Goal: Task Accomplishment & Management: Use online tool/utility

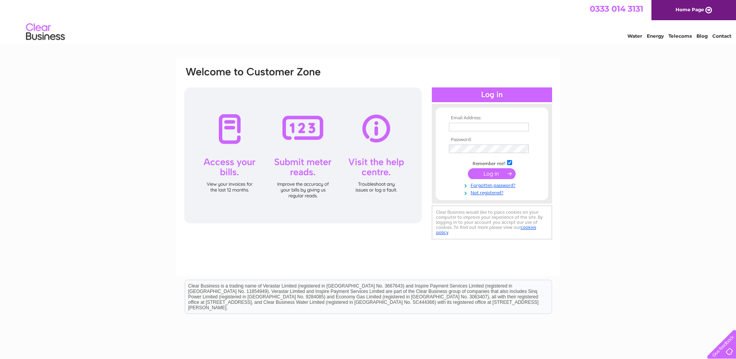
type input "[PERSON_NAME][EMAIL_ADDRESS][DOMAIN_NAME]"
click at [488, 172] on input "submit" at bounding box center [492, 173] width 48 height 11
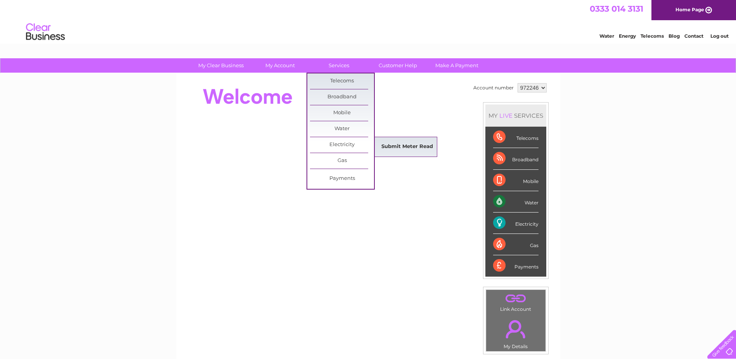
click at [404, 144] on link "Submit Meter Read" at bounding box center [407, 147] width 64 height 16
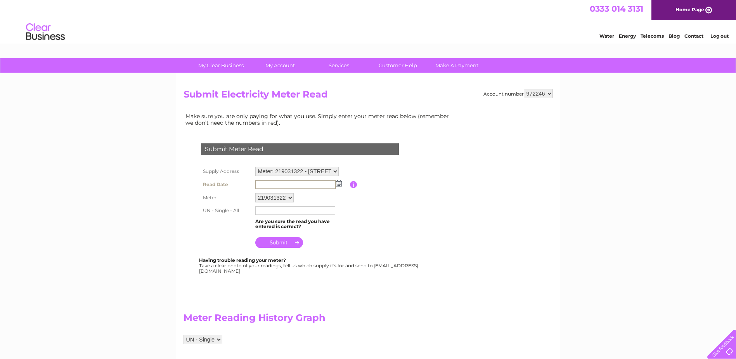
click at [265, 183] on input "text" at bounding box center [295, 184] width 81 height 9
click at [341, 182] on img at bounding box center [338, 183] width 6 height 6
click at [274, 216] on link "1" at bounding box center [275, 217] width 12 height 8
type input "[DATE]"
click at [266, 208] on input "text" at bounding box center [295, 209] width 80 height 9
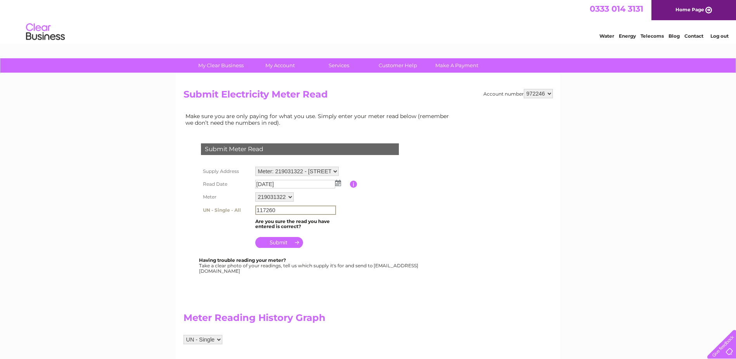
type input "117260"
click at [282, 242] on input "submit" at bounding box center [279, 241] width 48 height 11
